Goal: Browse casually: Explore the website without a specific task or goal

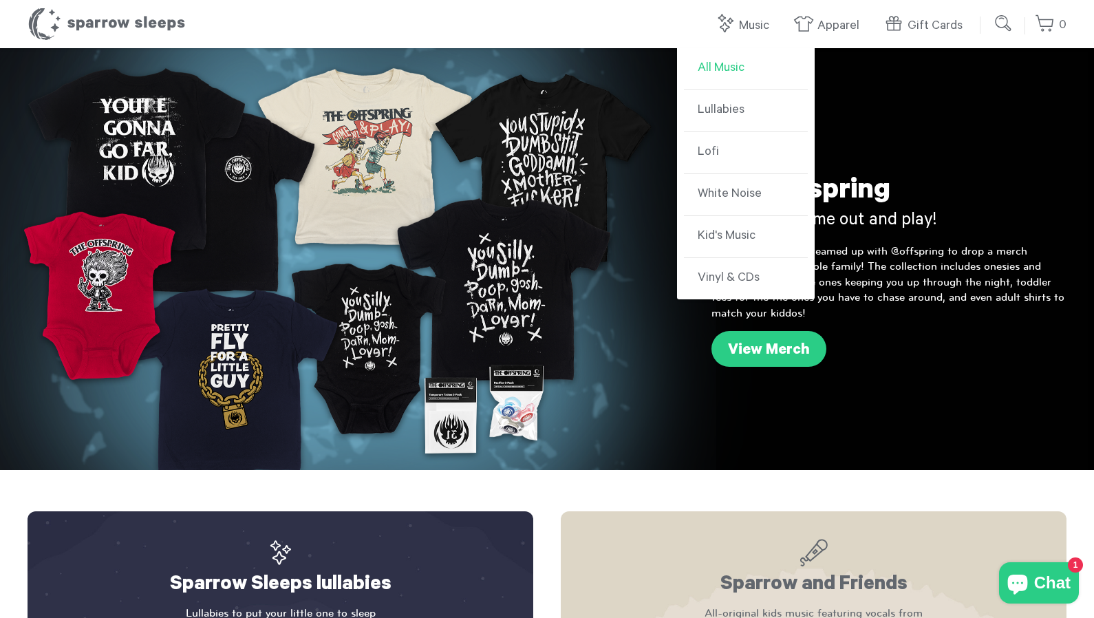
click at [734, 66] on link "All Music" at bounding box center [746, 69] width 124 height 42
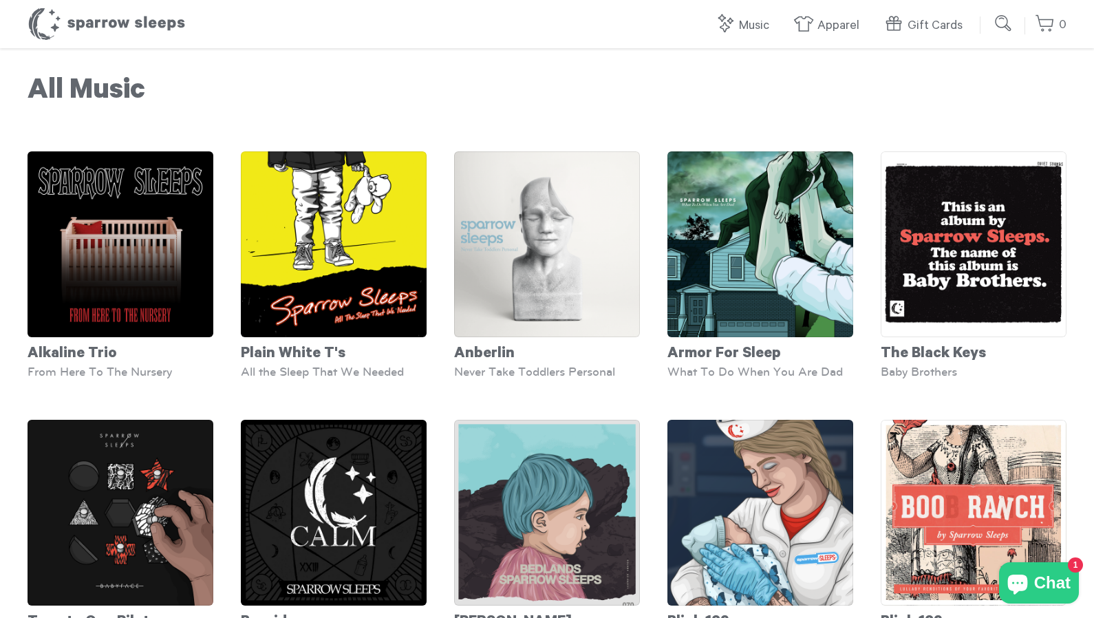
click at [887, 98] on h1 "All Music" at bounding box center [547, 93] width 1039 height 34
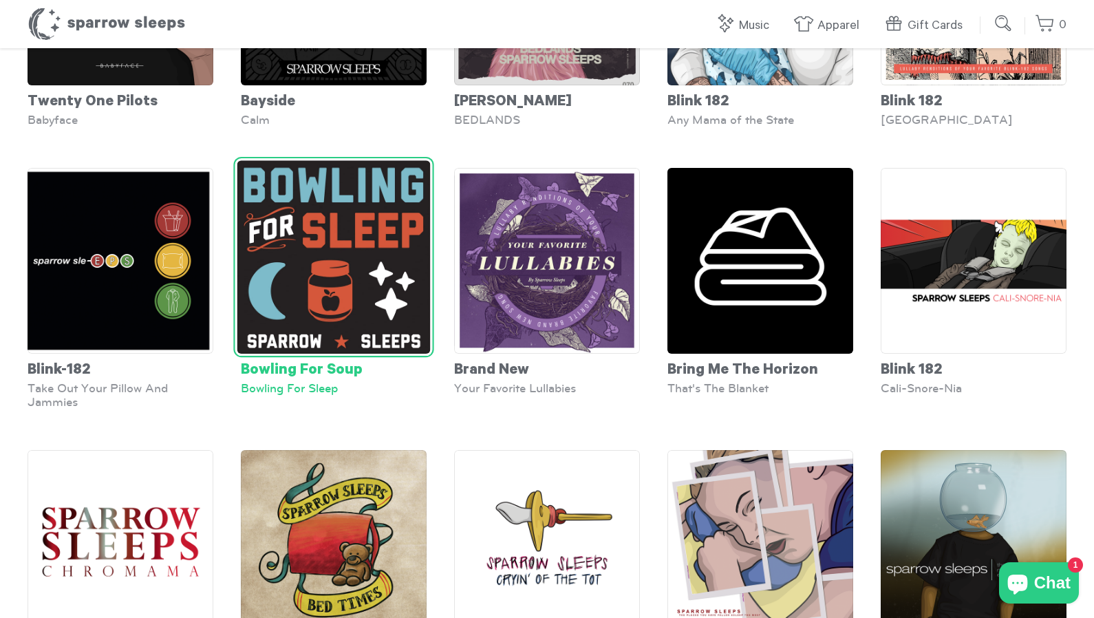
scroll to position [389, 0]
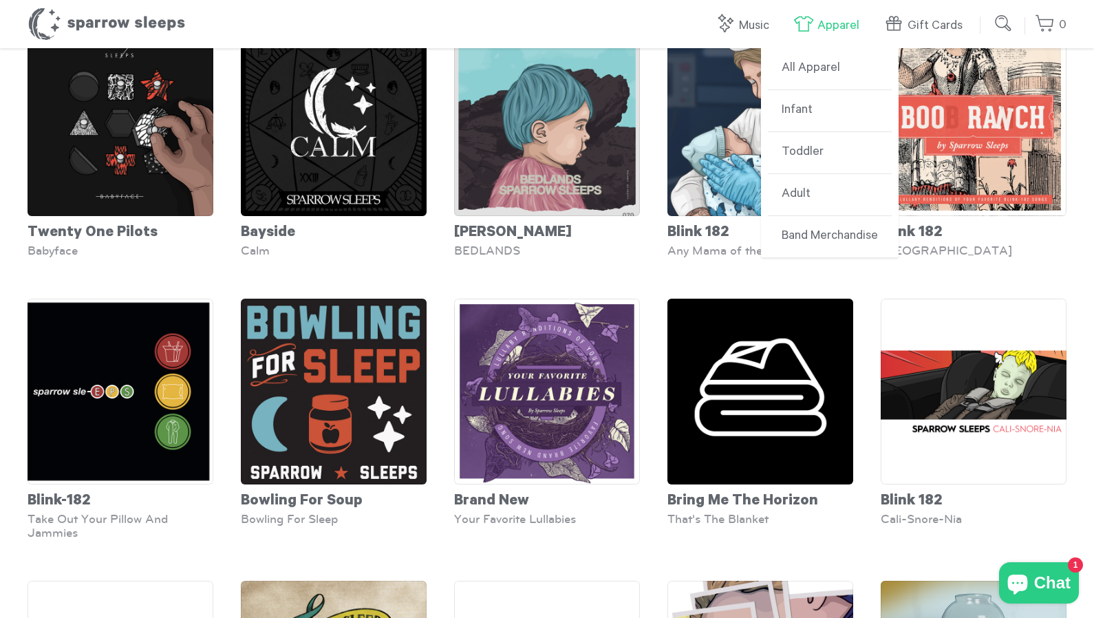
click at [836, 23] on link "Apparel" at bounding box center [829, 26] width 73 height 30
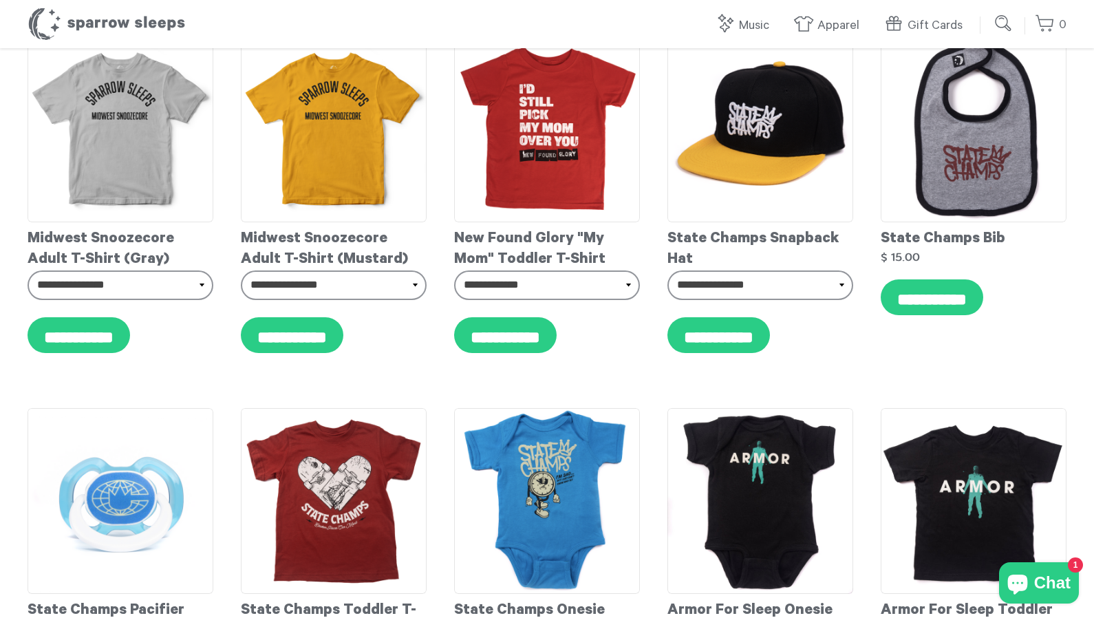
scroll to position [5201, 1]
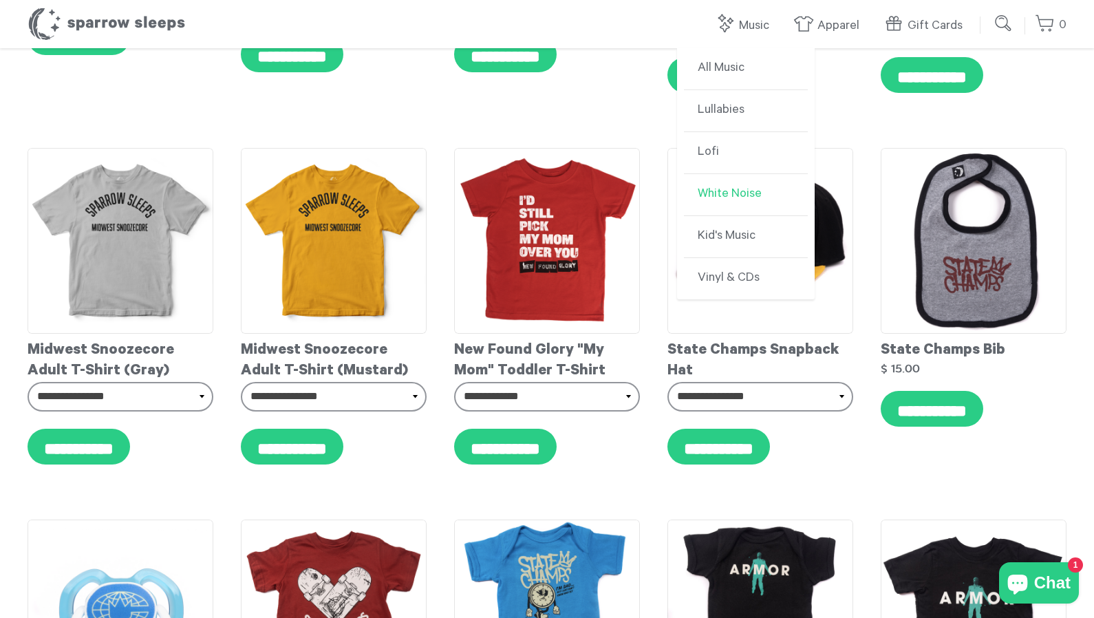
click at [756, 195] on link "White Noise" at bounding box center [746, 195] width 124 height 42
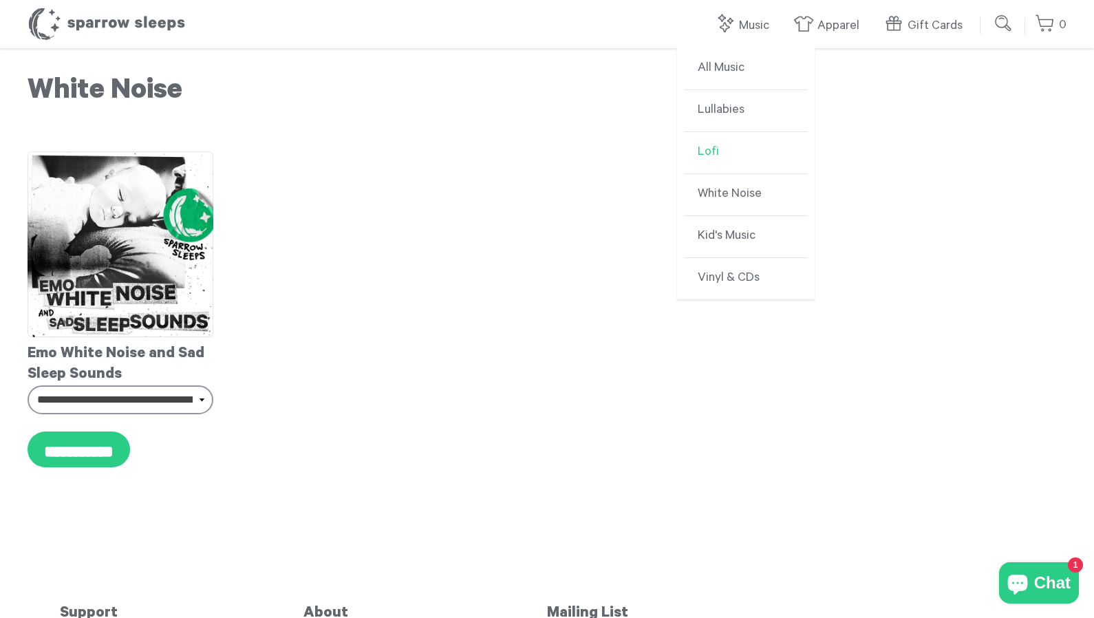
click at [715, 141] on link "Lofi" at bounding box center [746, 153] width 124 height 42
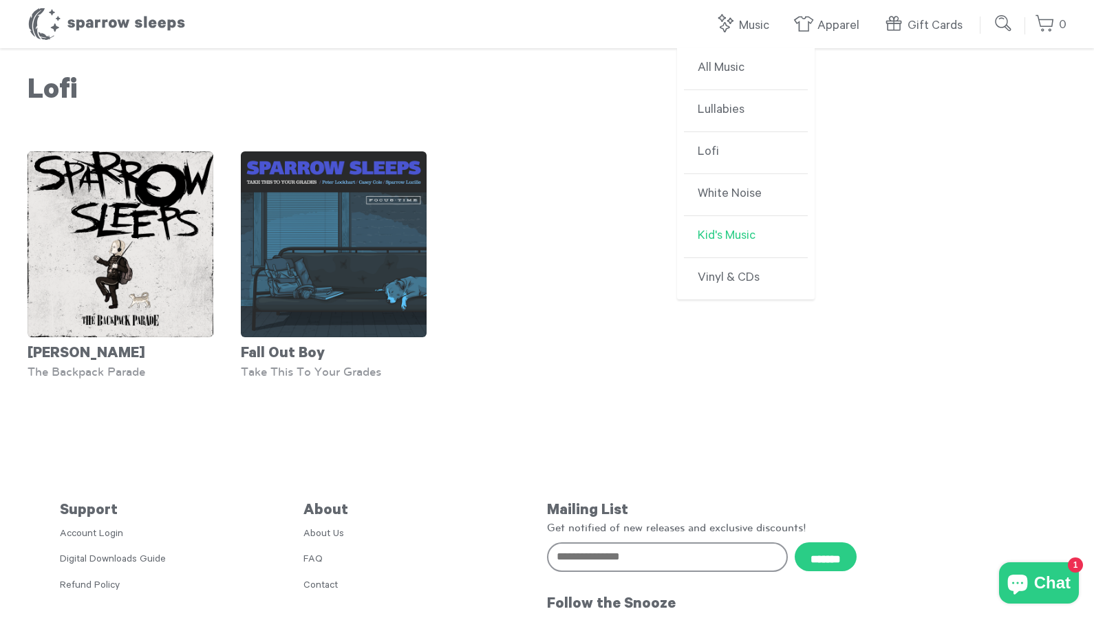
click at [722, 237] on link "Kid's Music" at bounding box center [746, 237] width 124 height 42
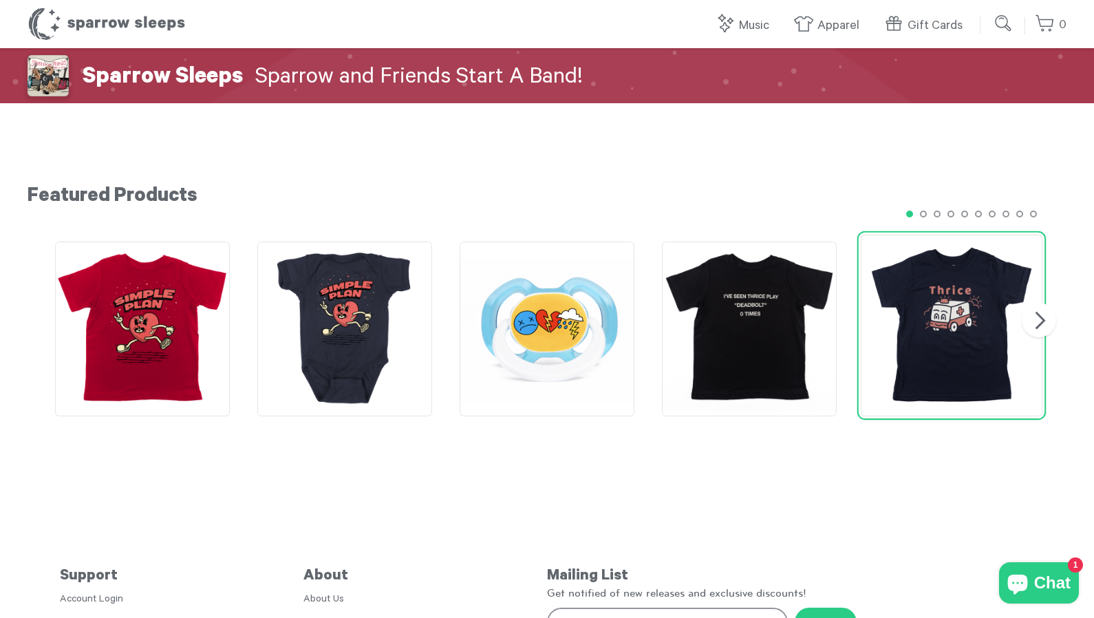
scroll to position [1684, 0]
